Goal: Browse casually: Explore the website without a specific task or goal

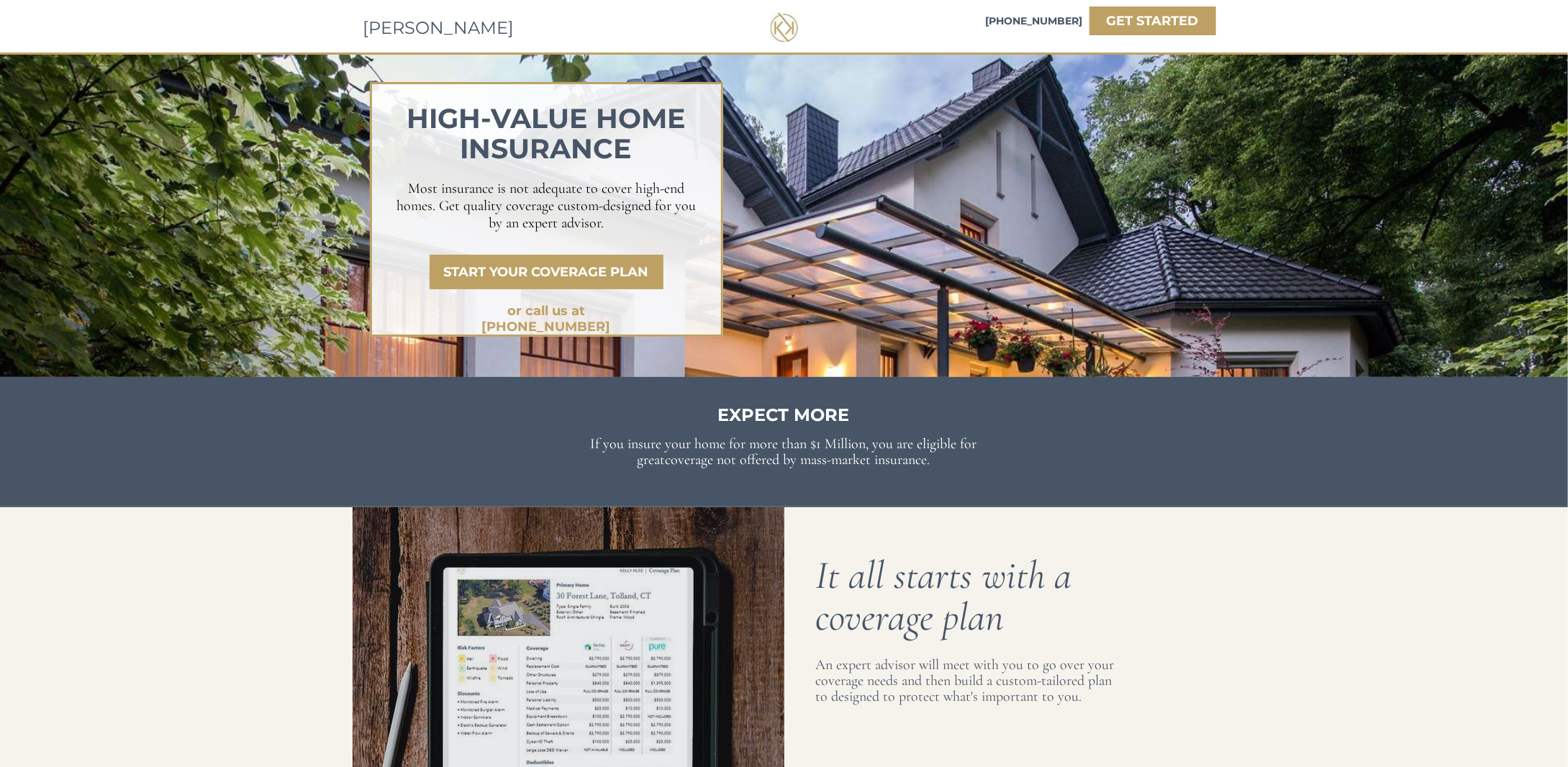
drag, startPoint x: 415, startPoint y: 118, endPoint x: 675, endPoint y: 162, distance: 263.7
click at [675, 162] on h1 "HIGH-VALUE home insurance" at bounding box center [546, 137] width 316 height 60
click at [627, 155] on span "HIGH-VALUE home insurance" at bounding box center [545, 133] width 279 height 64
drag, startPoint x: 631, startPoint y: 153, endPoint x: 412, endPoint y: 115, distance: 222.3
click at [412, 115] on span "HIGH-VALUE home insurance" at bounding box center [545, 133] width 279 height 64
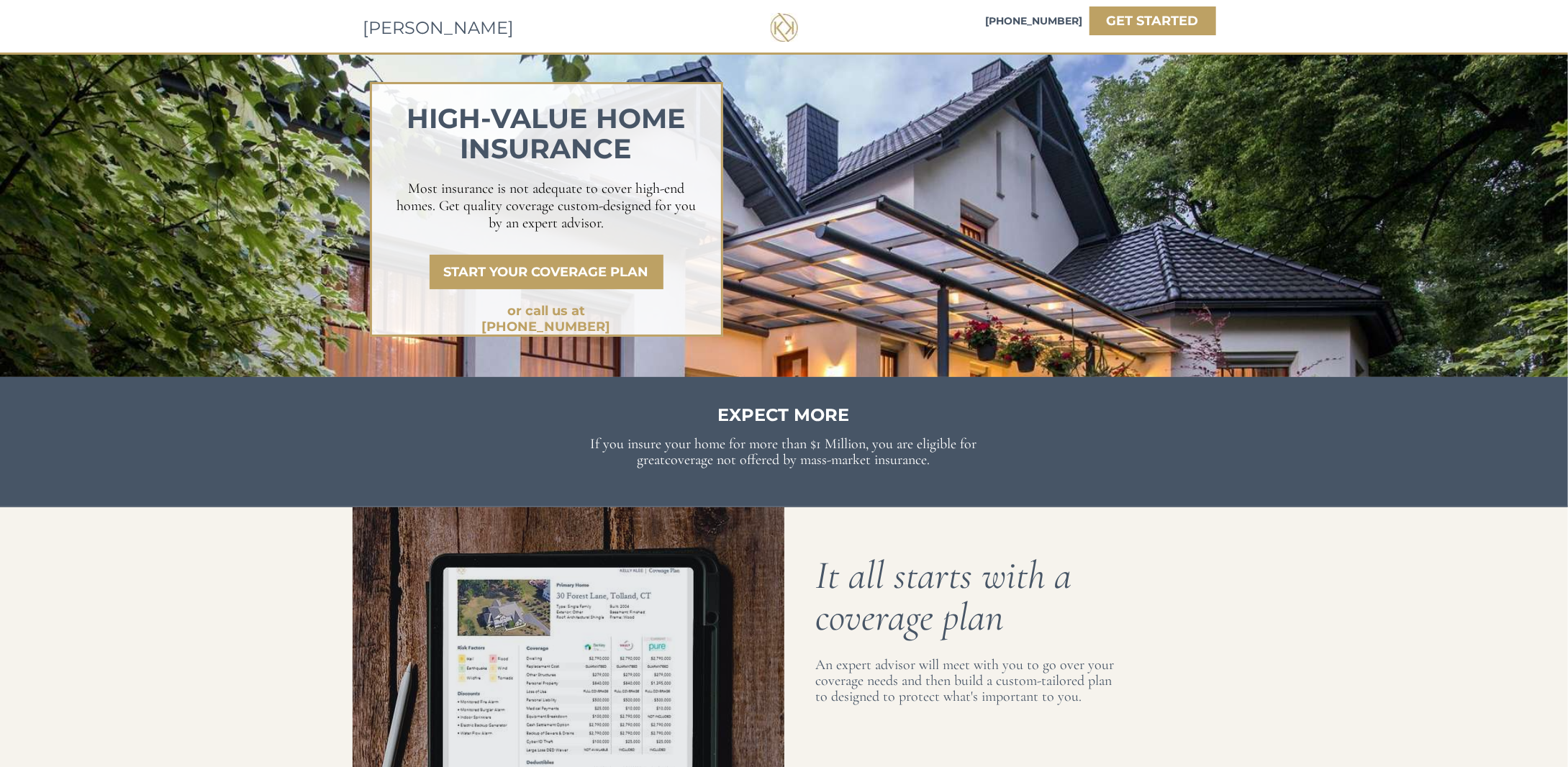
click at [412, 114] on span "HIGH-VALUE home insurance" at bounding box center [545, 133] width 279 height 64
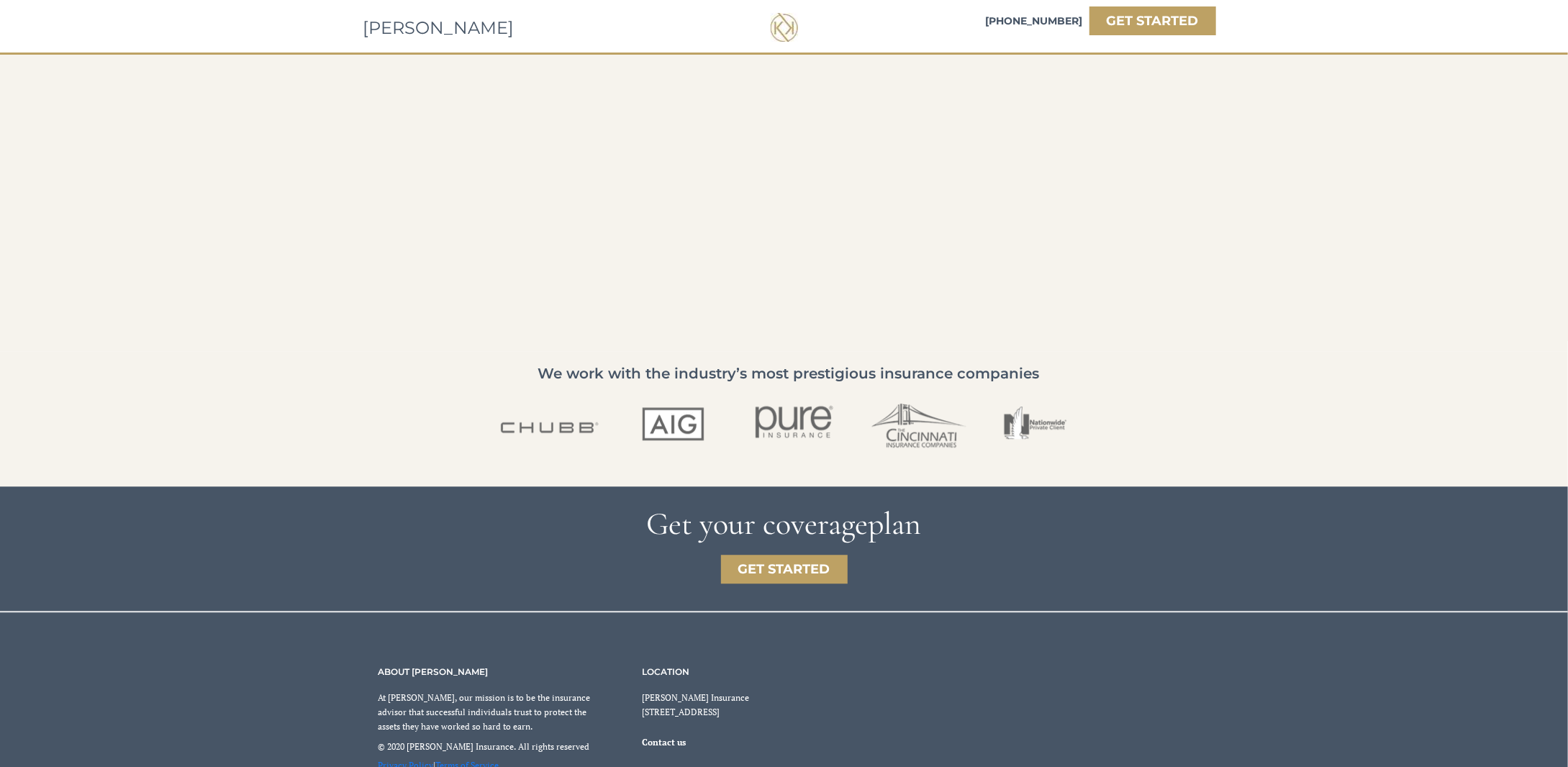
scroll to position [2239, 0]
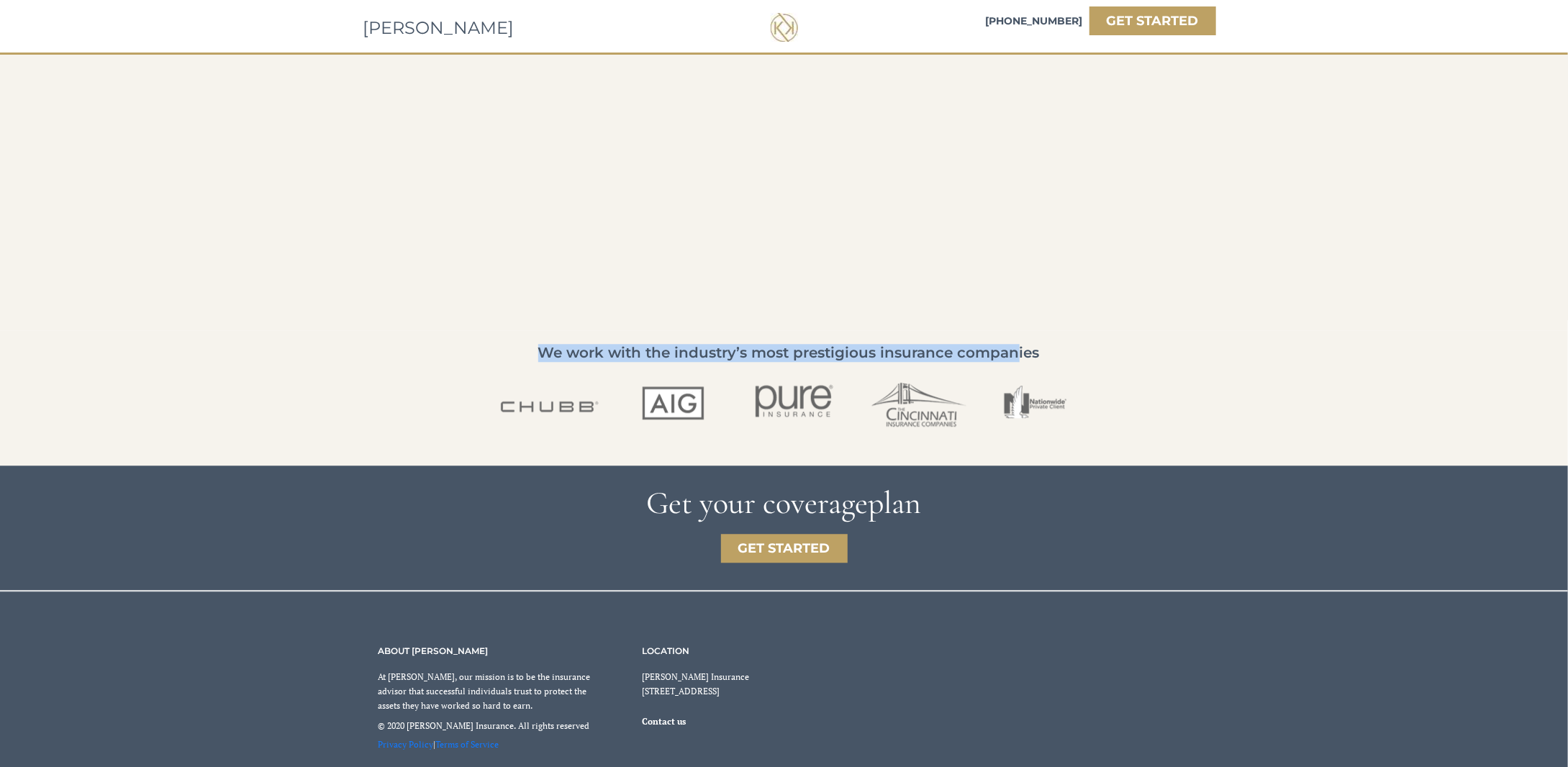
drag, startPoint x: 544, startPoint y: 350, endPoint x: 1017, endPoint y: 360, distance: 473.1
click at [1017, 360] on span "We work with the industry’s most prestigious insurance companies" at bounding box center [789, 352] width 501 height 17
click at [1020, 360] on span "We work with the industry’s most prestigious insurance companies" at bounding box center [789, 352] width 501 height 17
drag, startPoint x: 1040, startPoint y: 351, endPoint x: 554, endPoint y: 350, distance: 486.0
click at [554, 350] on p "We work with the industry’s most prestigious insurance companies" at bounding box center [788, 353] width 714 height 17
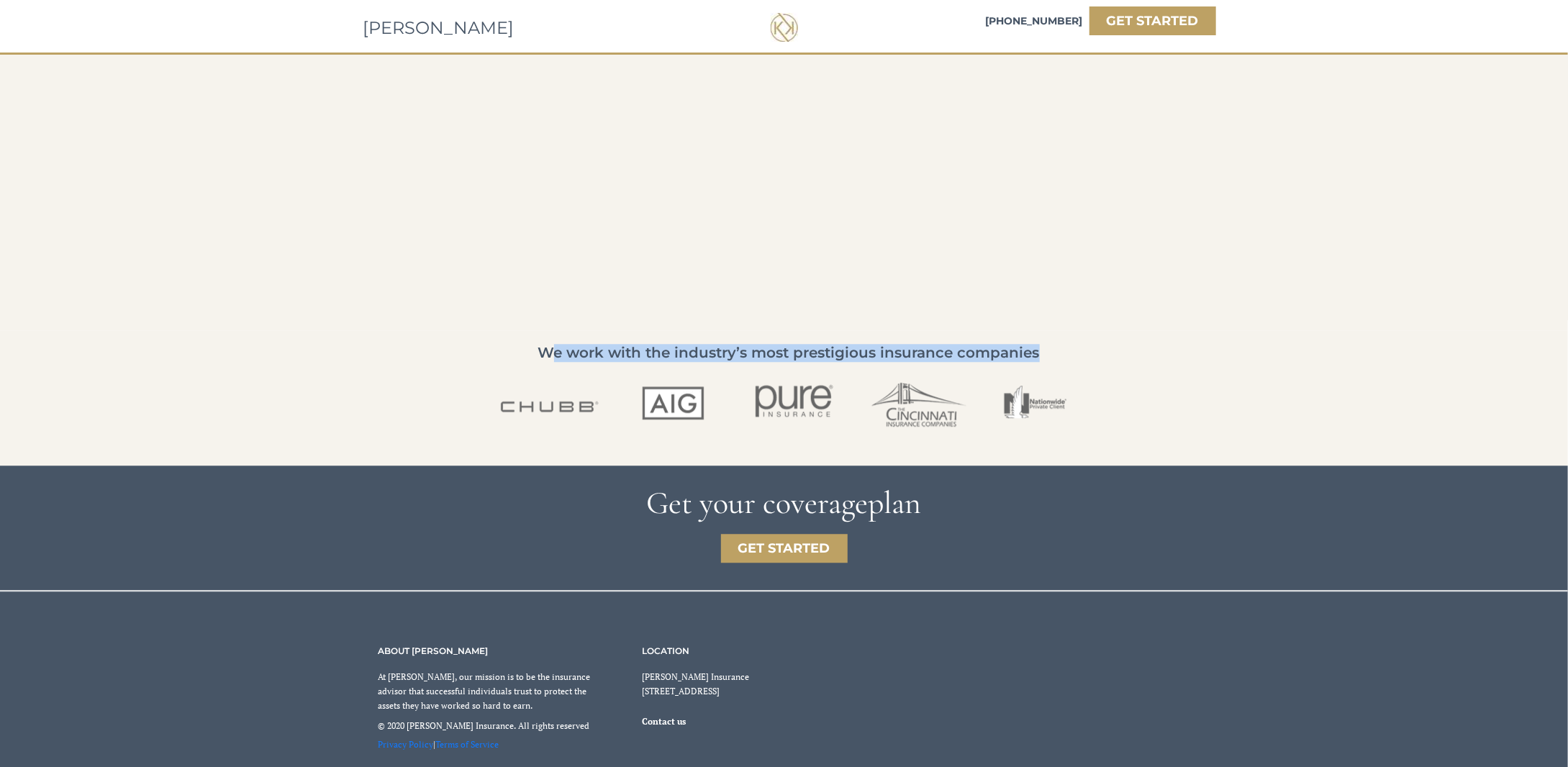
click at [554, 350] on span "We work with the industry’s most prestigious insurance companies" at bounding box center [789, 352] width 501 height 17
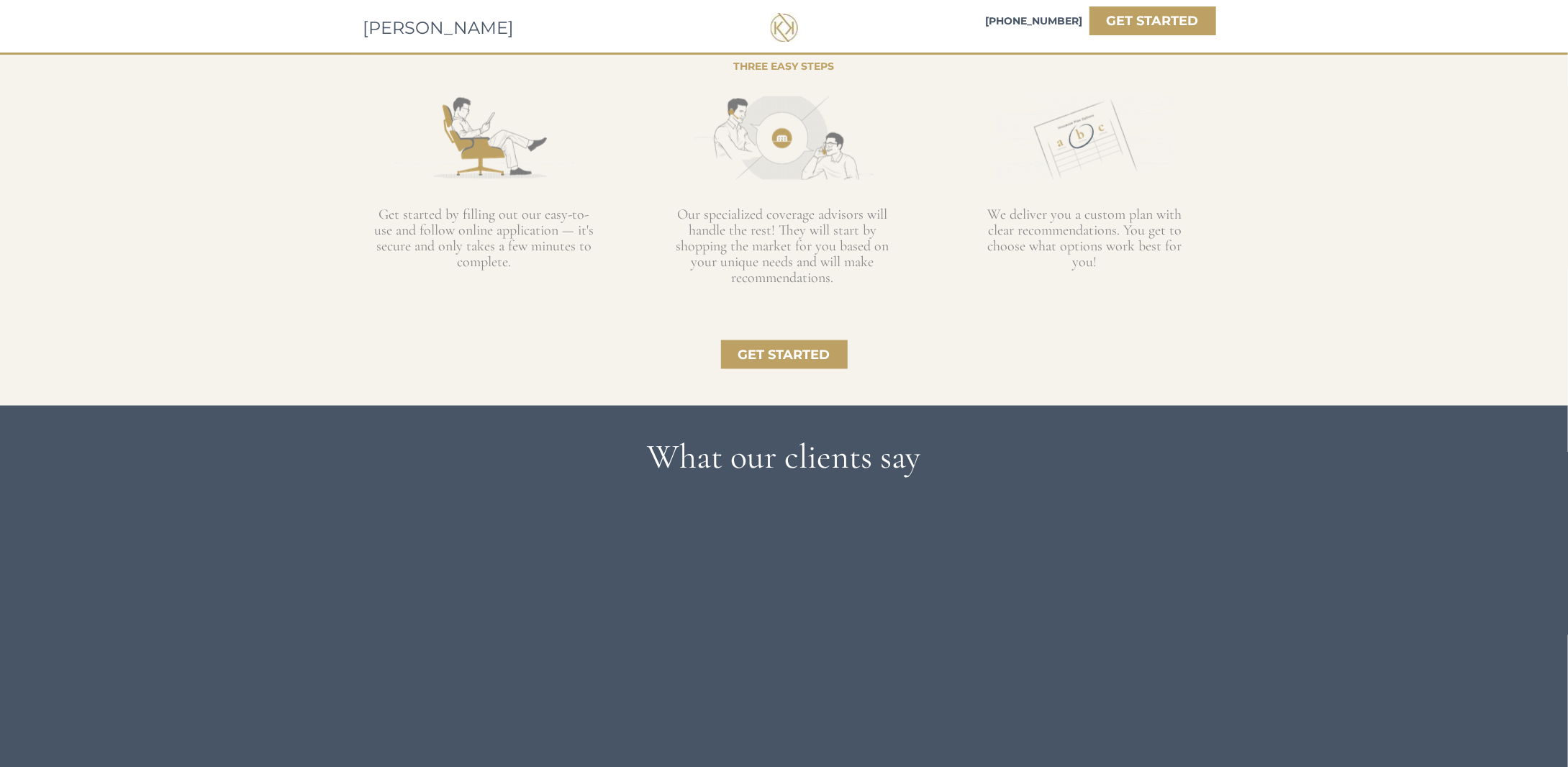
scroll to position [2094, 0]
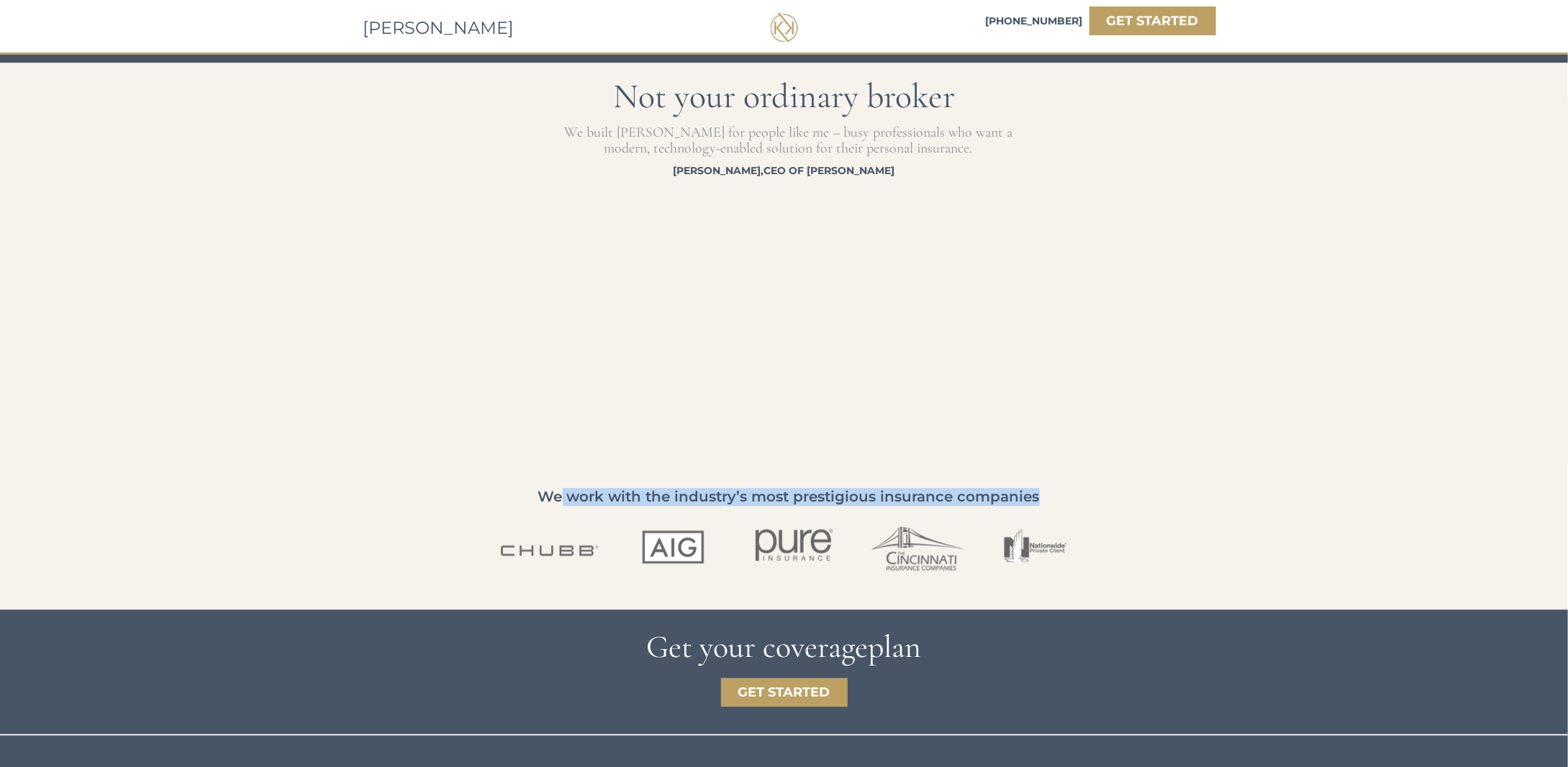
drag, startPoint x: 560, startPoint y: 498, endPoint x: 1041, endPoint y: 498, distance: 481.0
click at [1041, 498] on p "We work with the industry’s most prestigious insurance companies" at bounding box center [788, 497] width 714 height 17
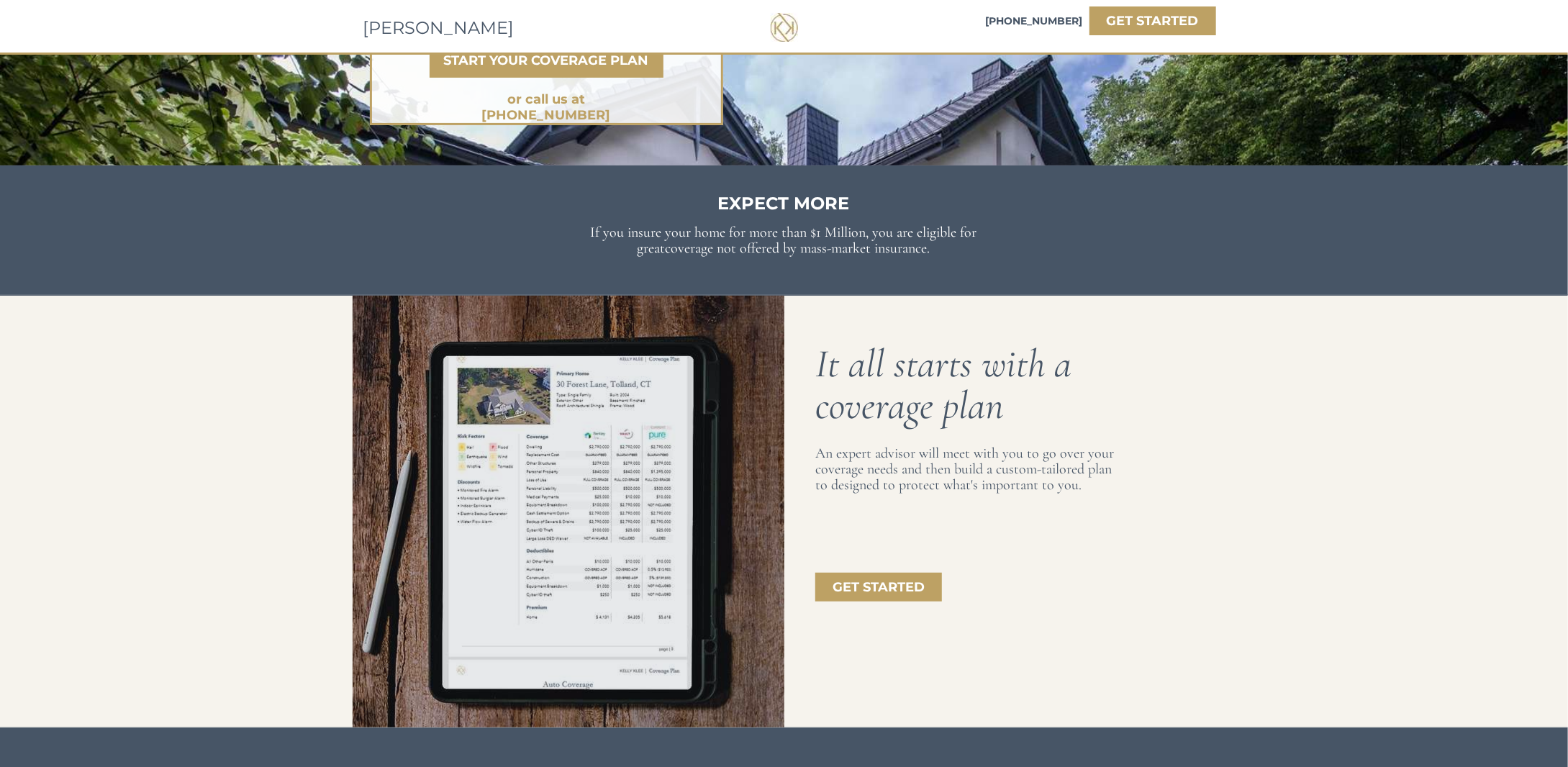
scroll to position [0, 0]
